Goal: Information Seeking & Learning: Learn about a topic

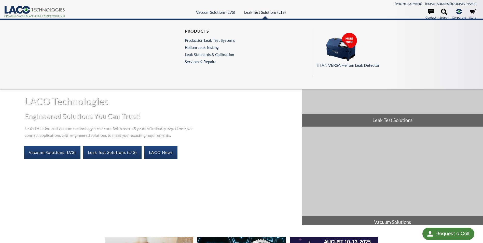
click at [262, 13] on link "Leak Test Solutions (LTS)" at bounding box center [265, 12] width 42 height 5
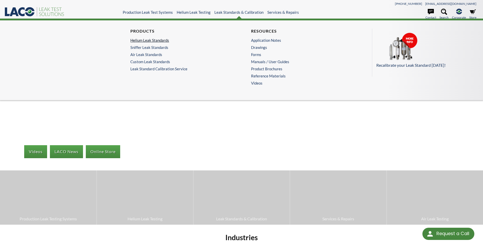
select select "Язык виджета Google Переводчика"
click at [156, 39] on link "Helium Leak Test Solutions" at bounding box center [179, 40] width 99 height 5
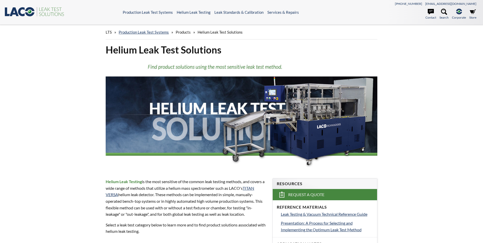
select select "Язык виджета Google Переводчика"
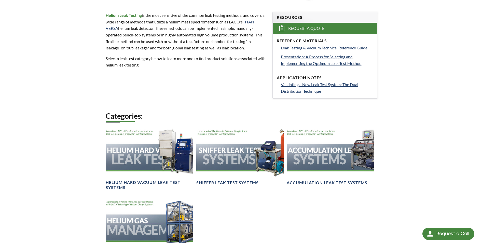
scroll to position [178, 0]
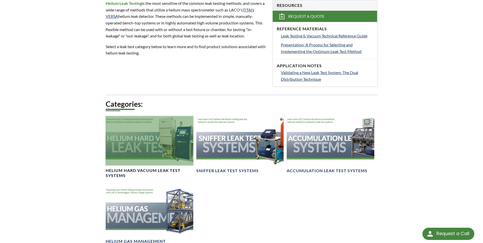
click at [116, 169] on h4 "Helium Hard Vacuum Leak Test Systems" at bounding box center [149, 173] width 87 height 11
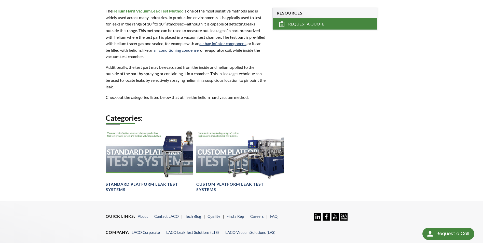
scroll to position [229, 0]
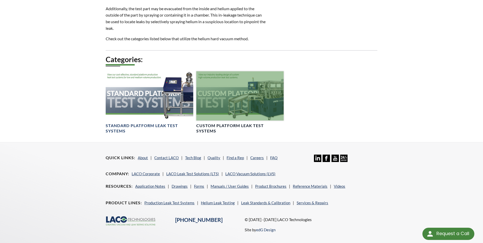
click at [206, 127] on h4 "Custom Platform Leak Test Systems" at bounding box center [239, 128] width 87 height 11
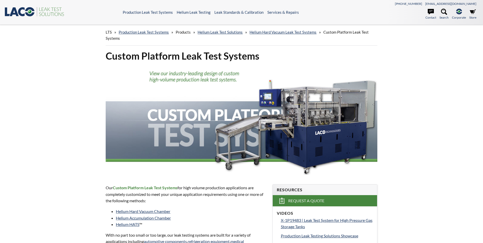
select select "Язык виджета Google Переводчика"
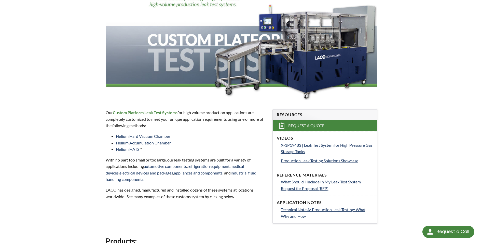
scroll to position [76, 0]
